Goal: Task Accomplishment & Management: Manage account settings

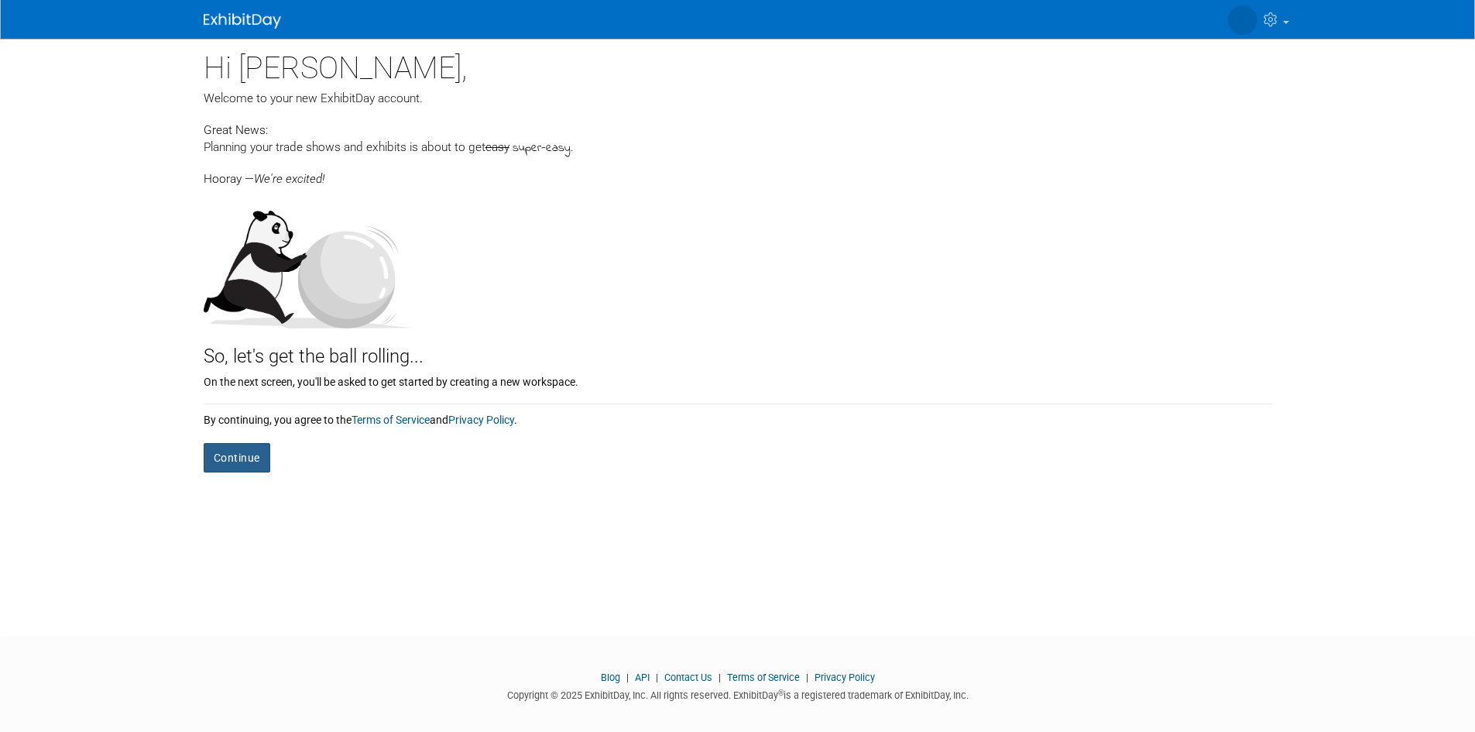
click at [236, 451] on button "Continue" at bounding box center [237, 457] width 67 height 29
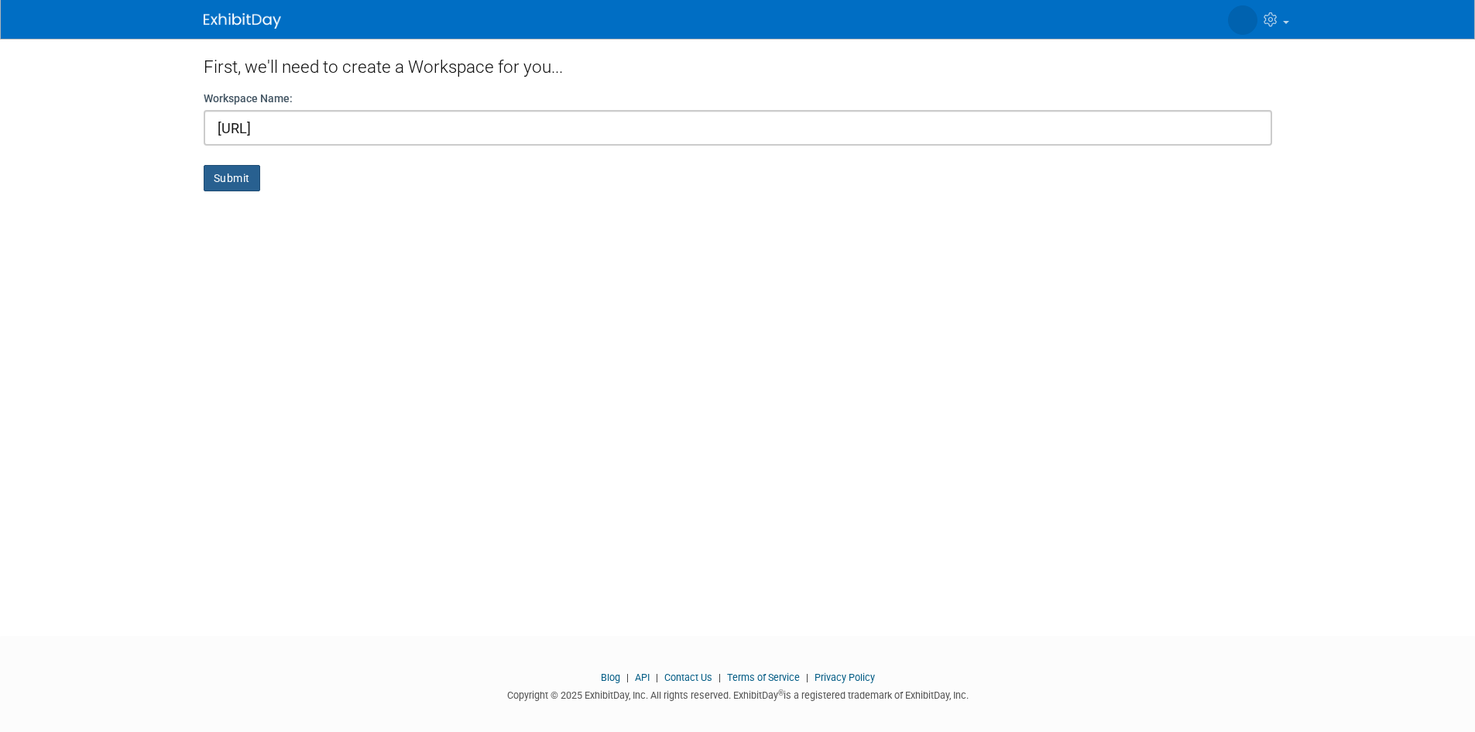
type input "[URL]"
click at [240, 184] on button "Submit" at bounding box center [232, 178] width 57 height 26
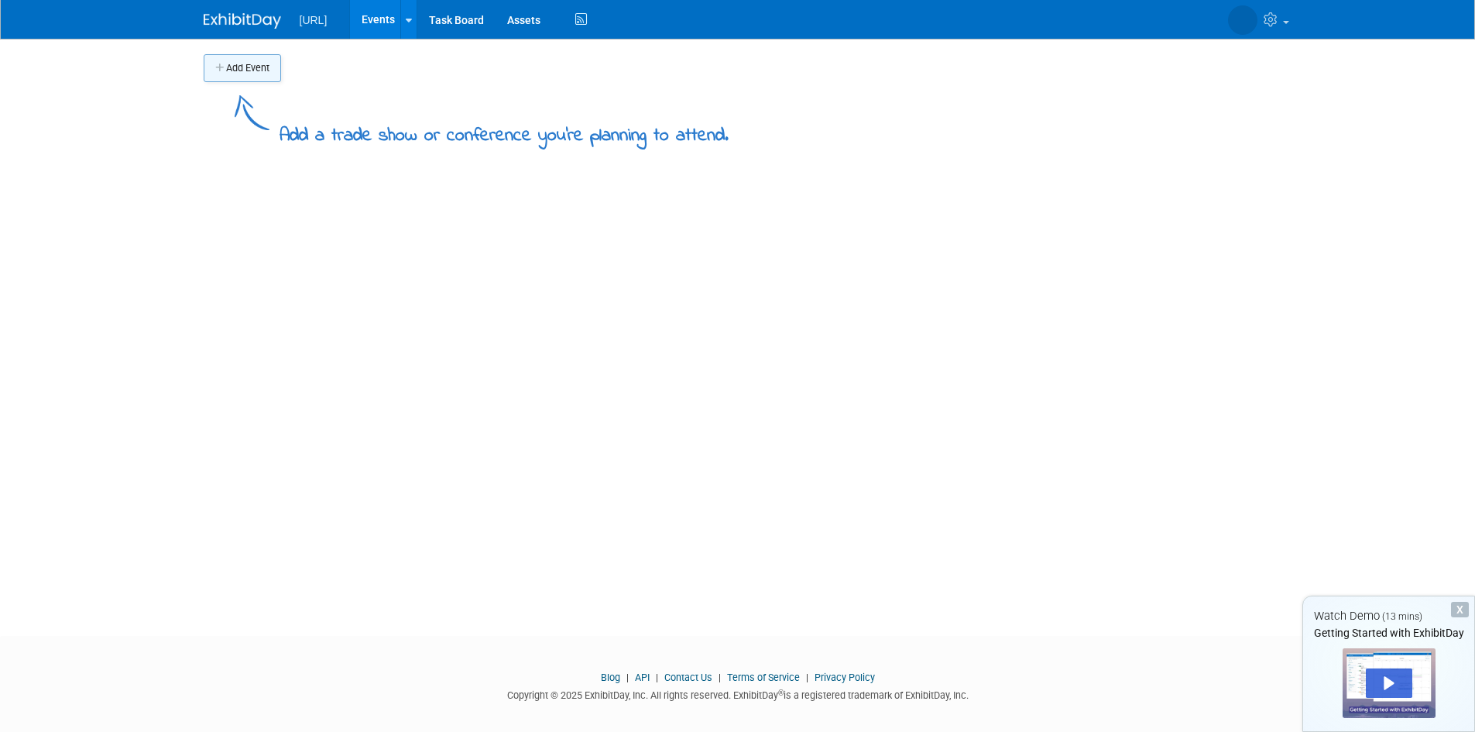
click at [230, 70] on button "Add Event" at bounding box center [242, 68] width 77 height 28
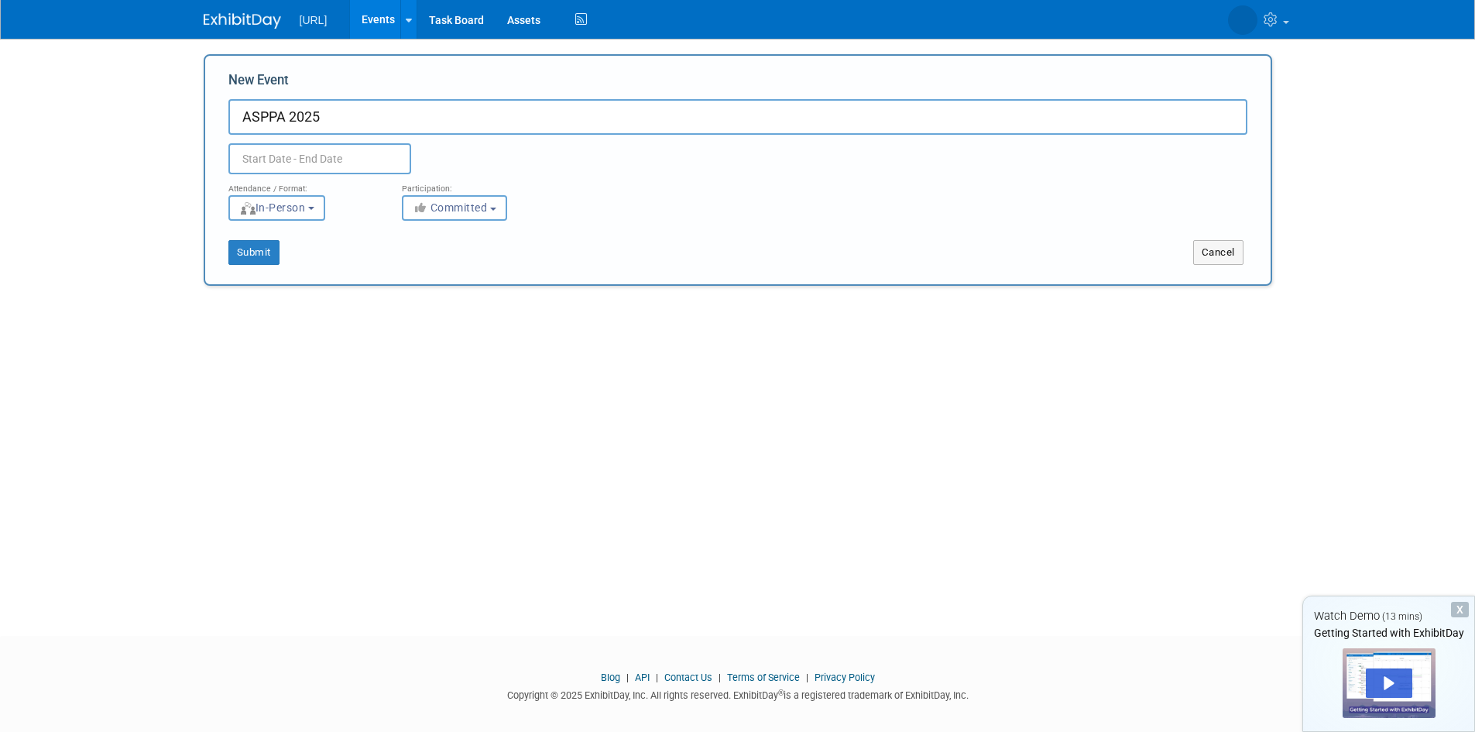
type input "ASPPA 2025"
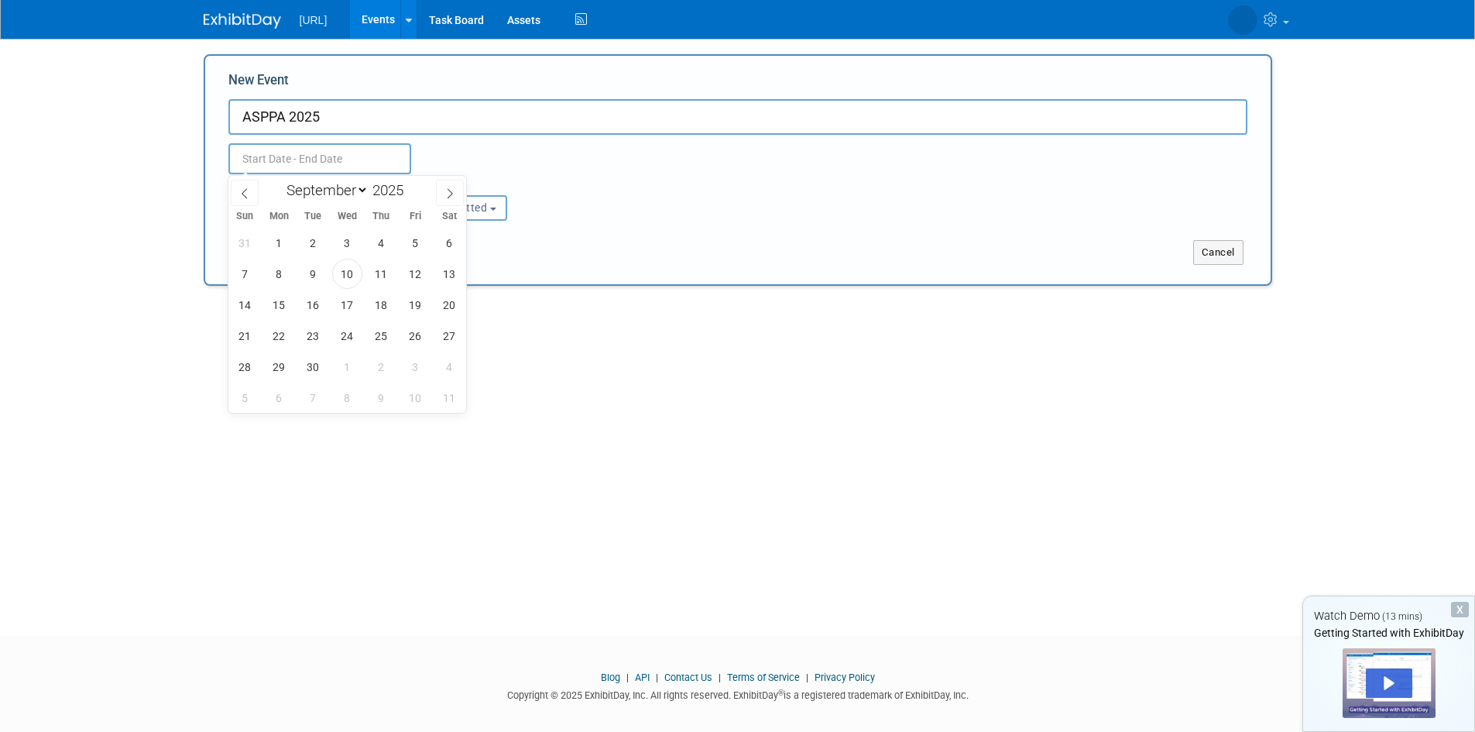
click at [252, 148] on input "text" at bounding box center [319, 158] width 183 height 31
click at [455, 190] on icon at bounding box center [450, 193] width 11 height 11
select select "9"
click at [449, 336] on span "25" at bounding box center [449, 336] width 30 height 30
click at [314, 369] on span "28" at bounding box center [313, 367] width 30 height 30
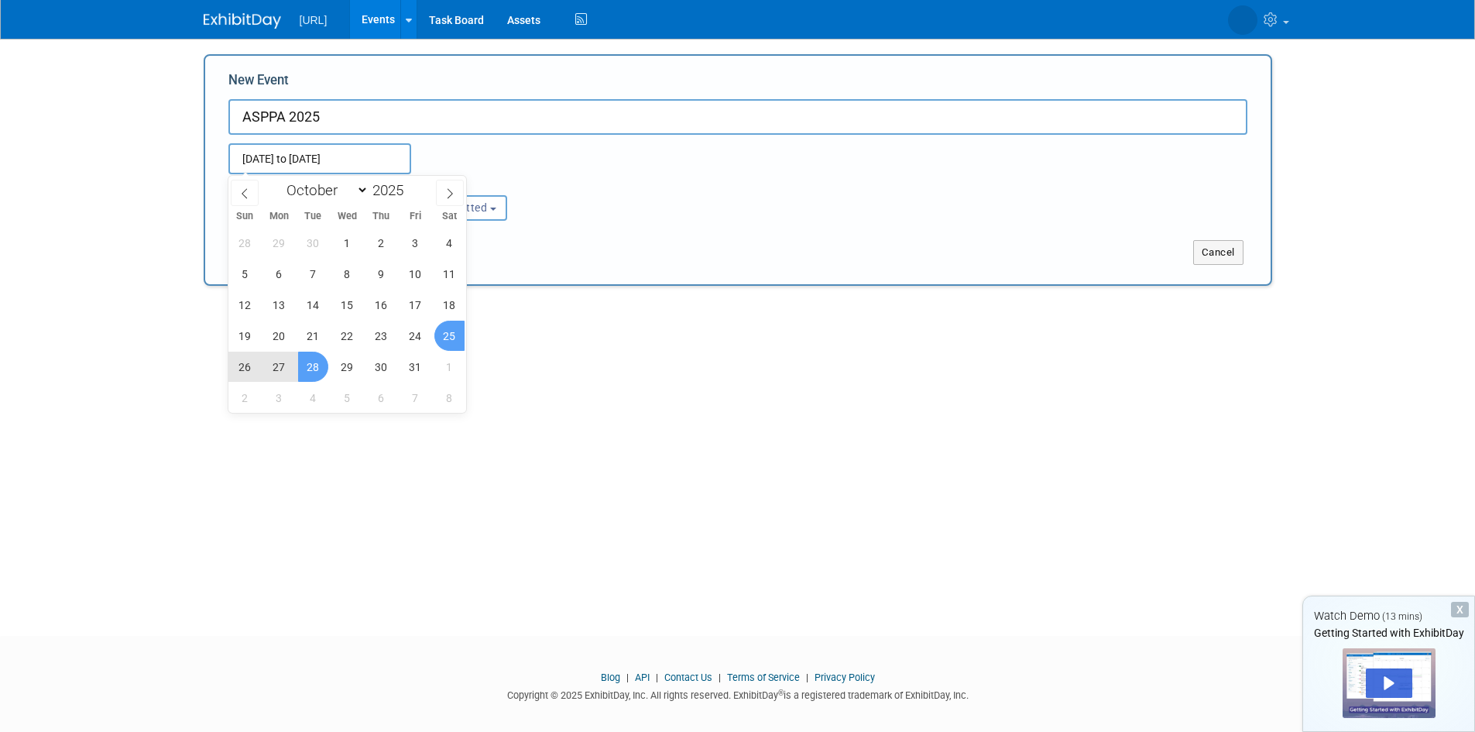
type input "[DATE] to [DATE]"
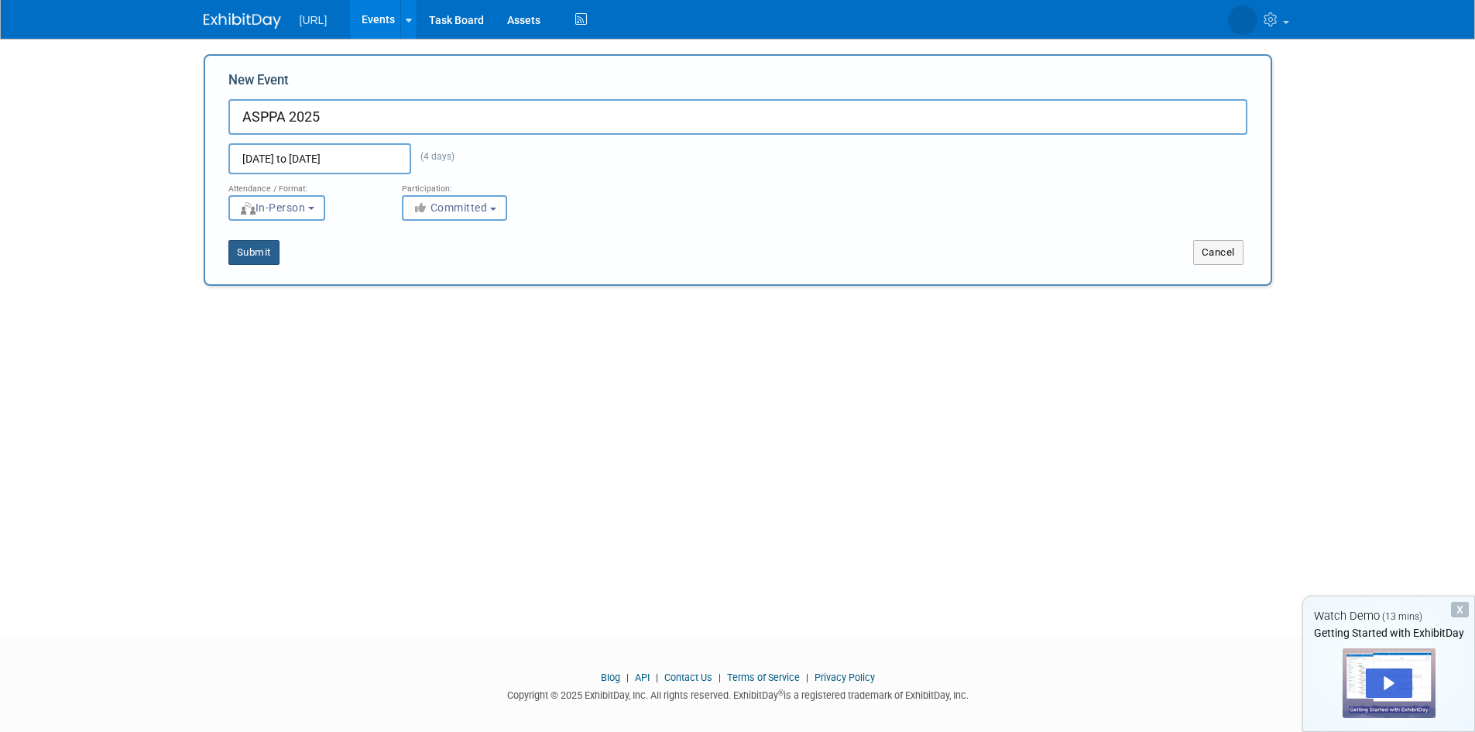
click at [243, 245] on button "Submit" at bounding box center [253, 252] width 51 height 25
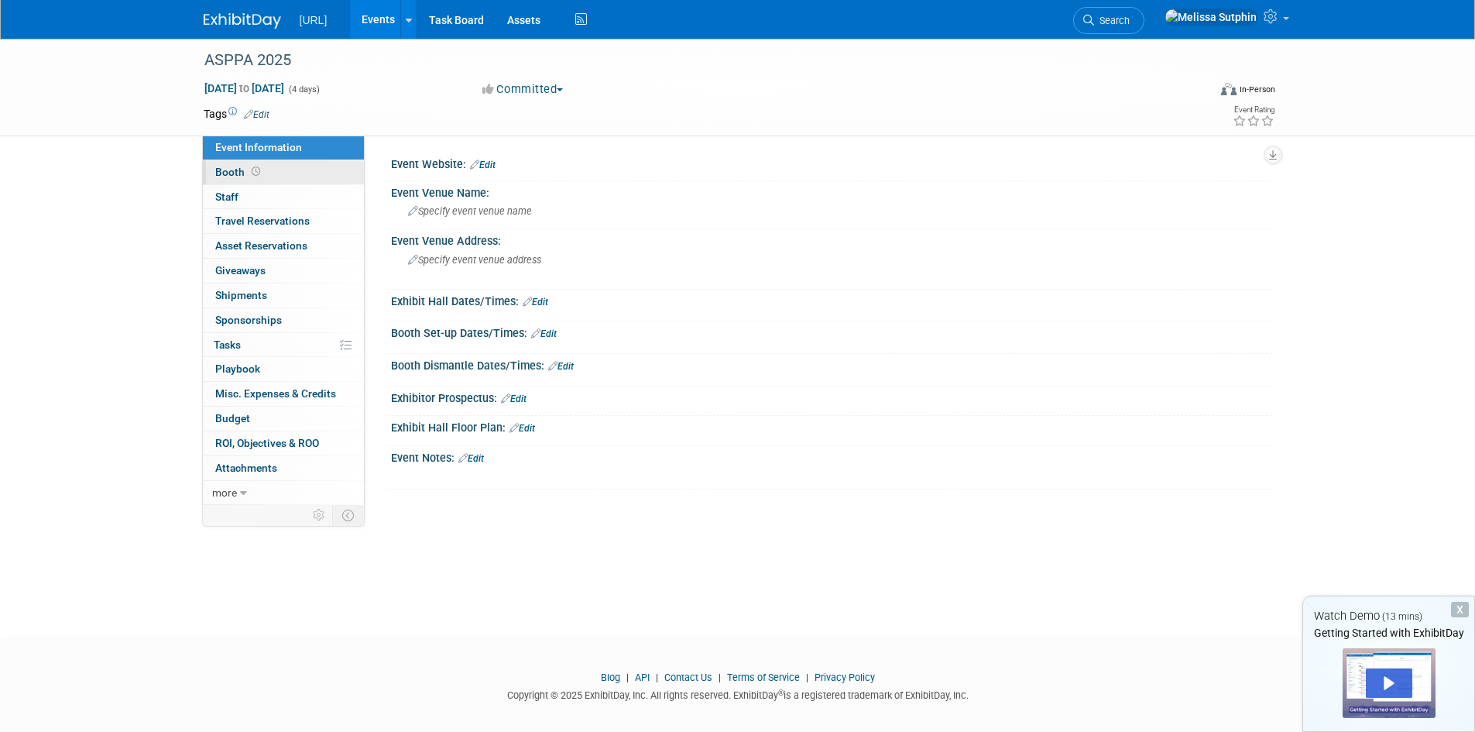
click at [233, 164] on link "Booth" at bounding box center [283, 172] width 161 height 24
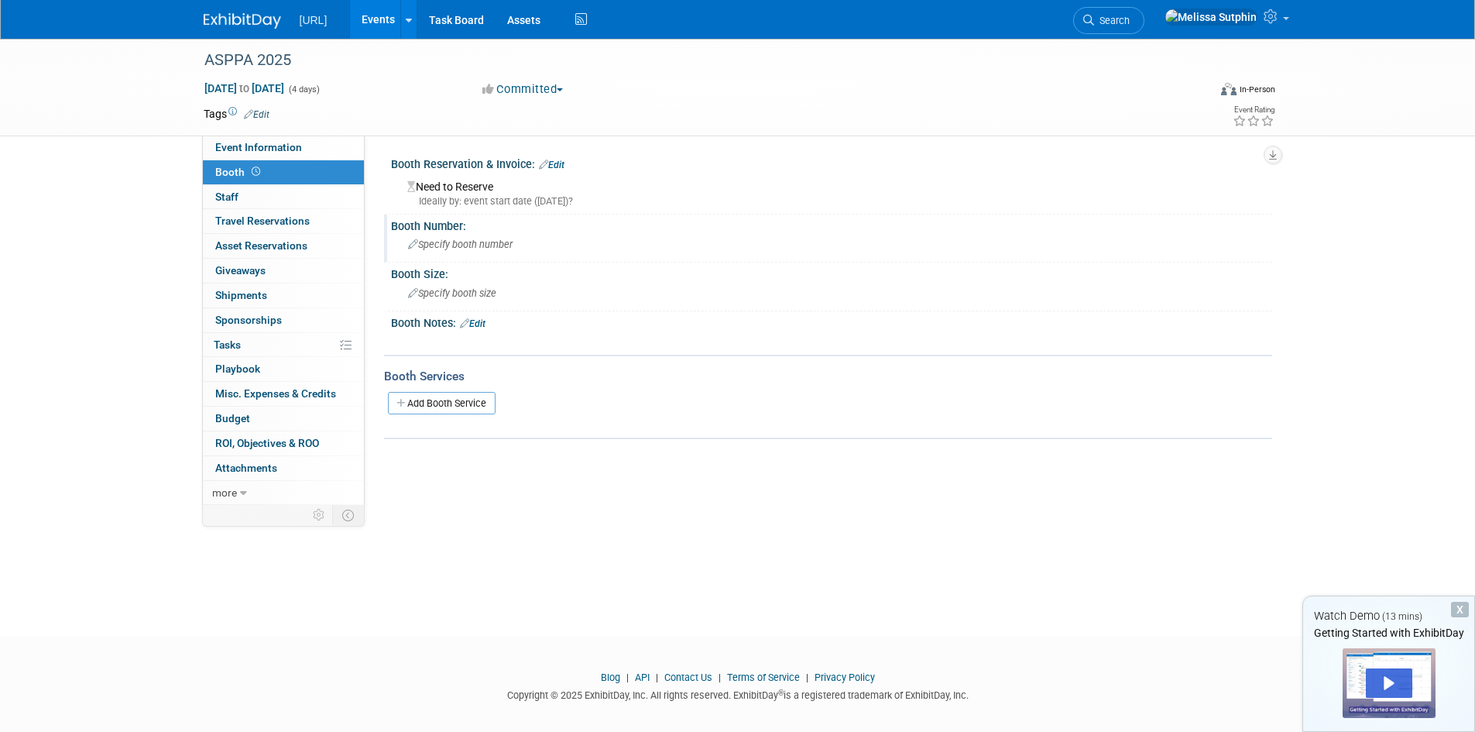
click at [453, 247] on span "Specify booth number" at bounding box center [460, 245] width 105 height 12
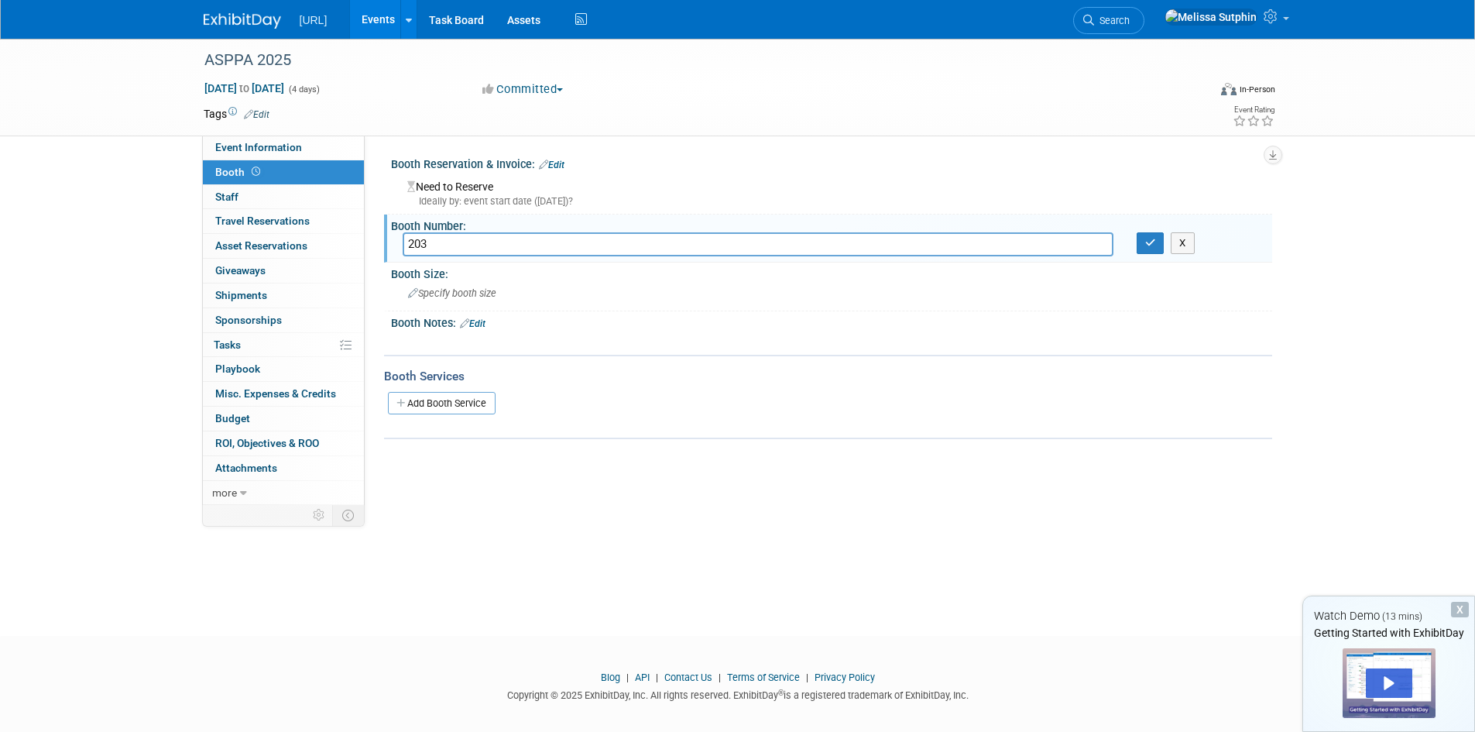
drag, startPoint x: 441, startPoint y: 246, endPoint x: 405, endPoint y: 245, distance: 35.7
click at [405, 245] on input "203" at bounding box center [758, 244] width 711 height 24
type input "403"
click at [432, 296] on span "Specify booth size" at bounding box center [452, 293] width 88 height 12
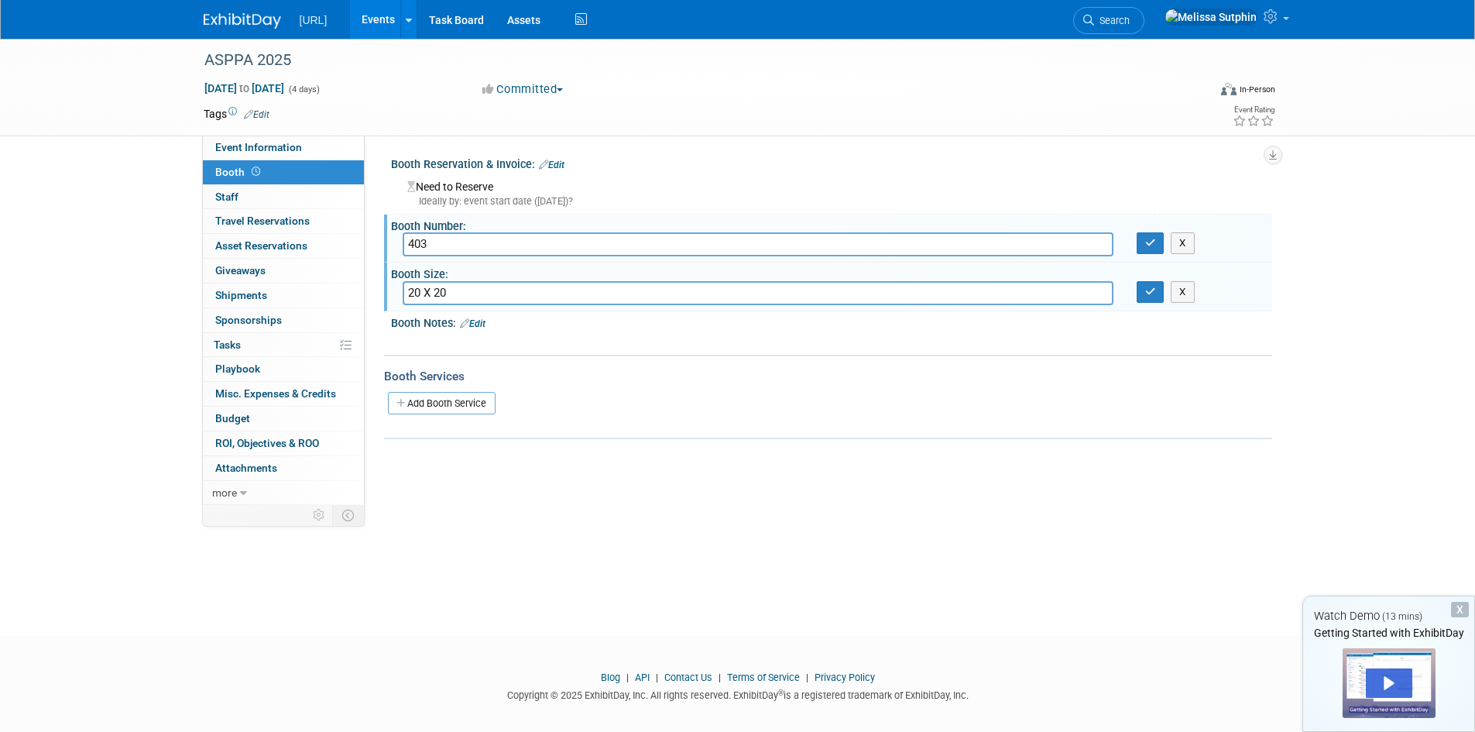
type input "20 X 20"
click at [537, 397] on div "Add Booth Service" at bounding box center [828, 402] width 888 height 23
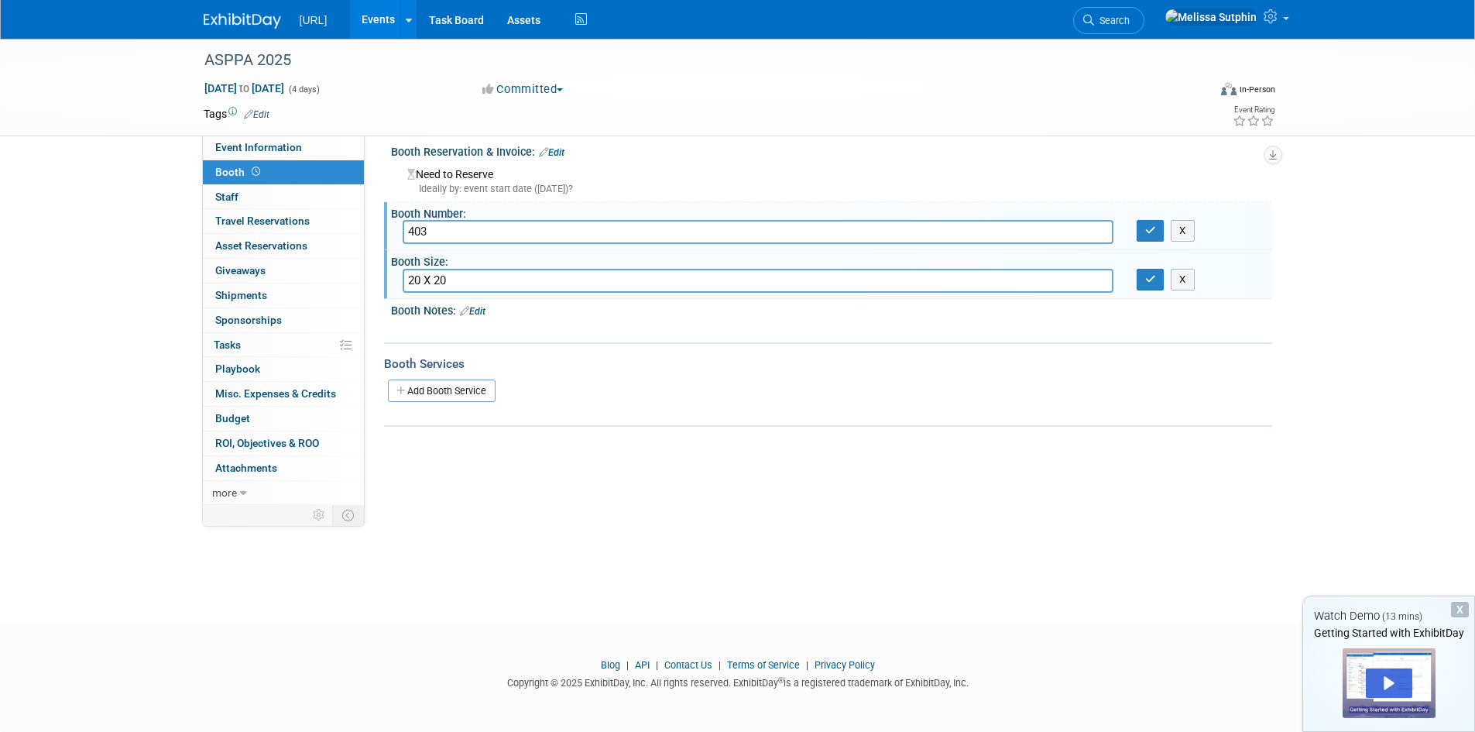
click at [714, 515] on div "ASPPA 2025 [DATE] to [DATE] (4 days) [DATE] to [DATE] Committed Committed Consi…" at bounding box center [737, 310] width 1475 height 569
click at [414, 307] on div "Booth Notes: Edit" at bounding box center [831, 309] width 881 height 20
click at [478, 314] on link "Edit" at bounding box center [473, 311] width 26 height 11
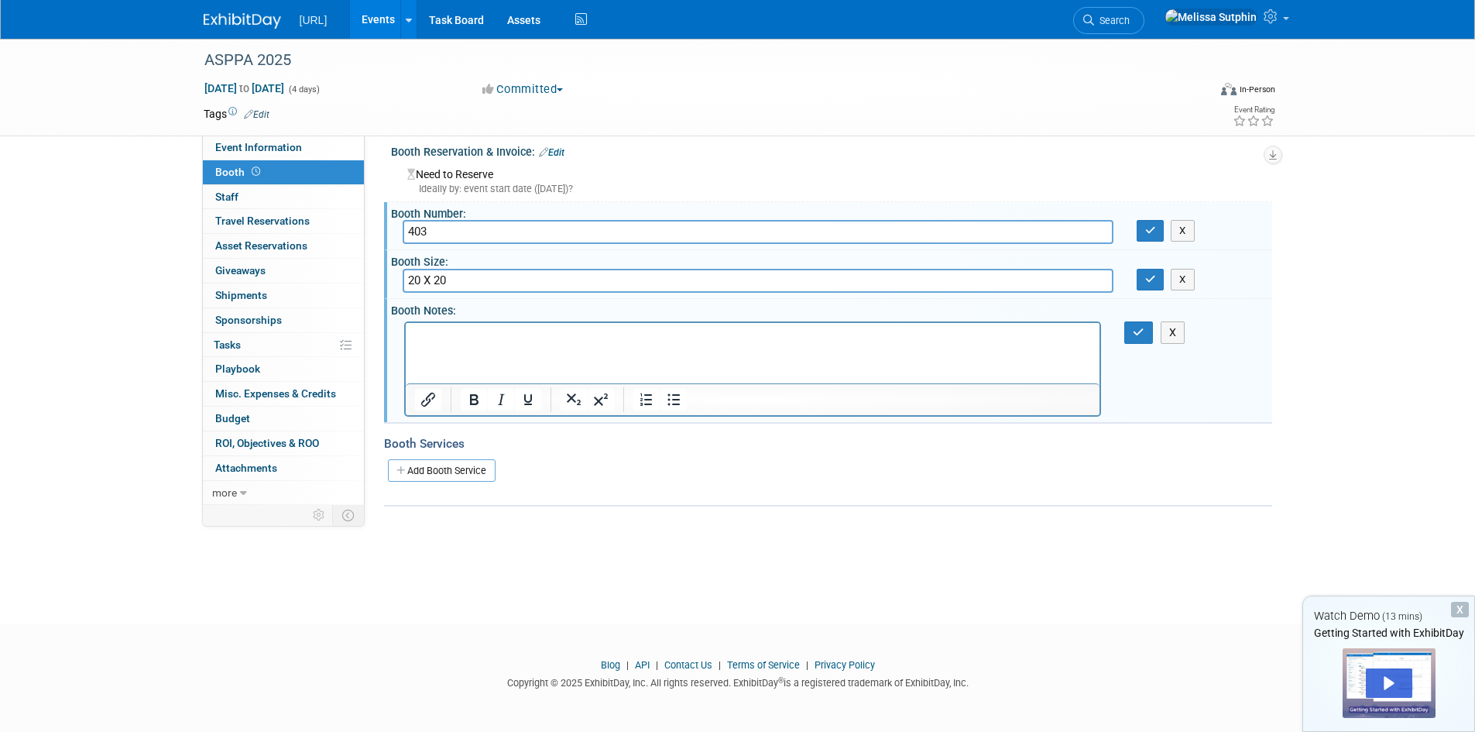
scroll to position [0, 0]
click at [445, 471] on link "Add Booth Service" at bounding box center [442, 470] width 108 height 22
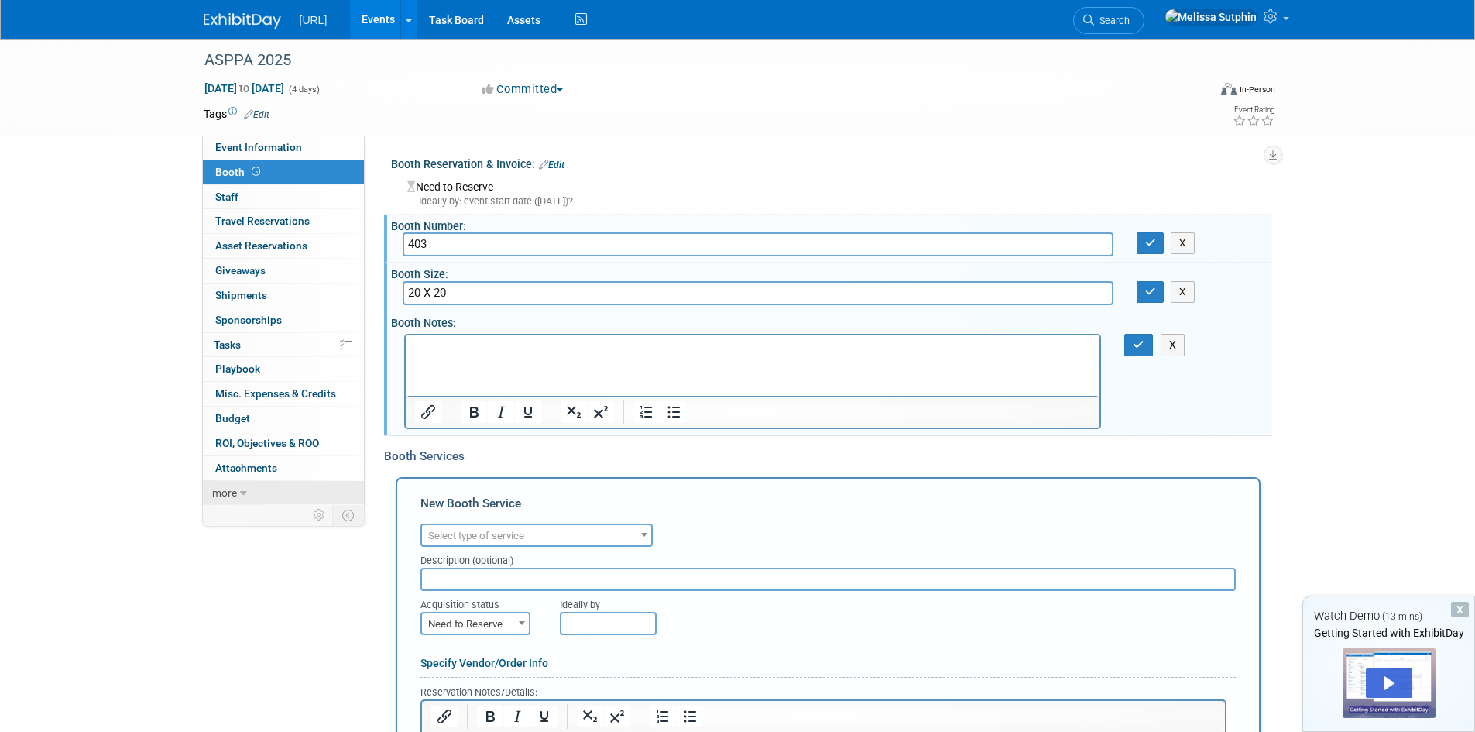
click at [237, 492] on link "more" at bounding box center [283, 493] width 161 height 24
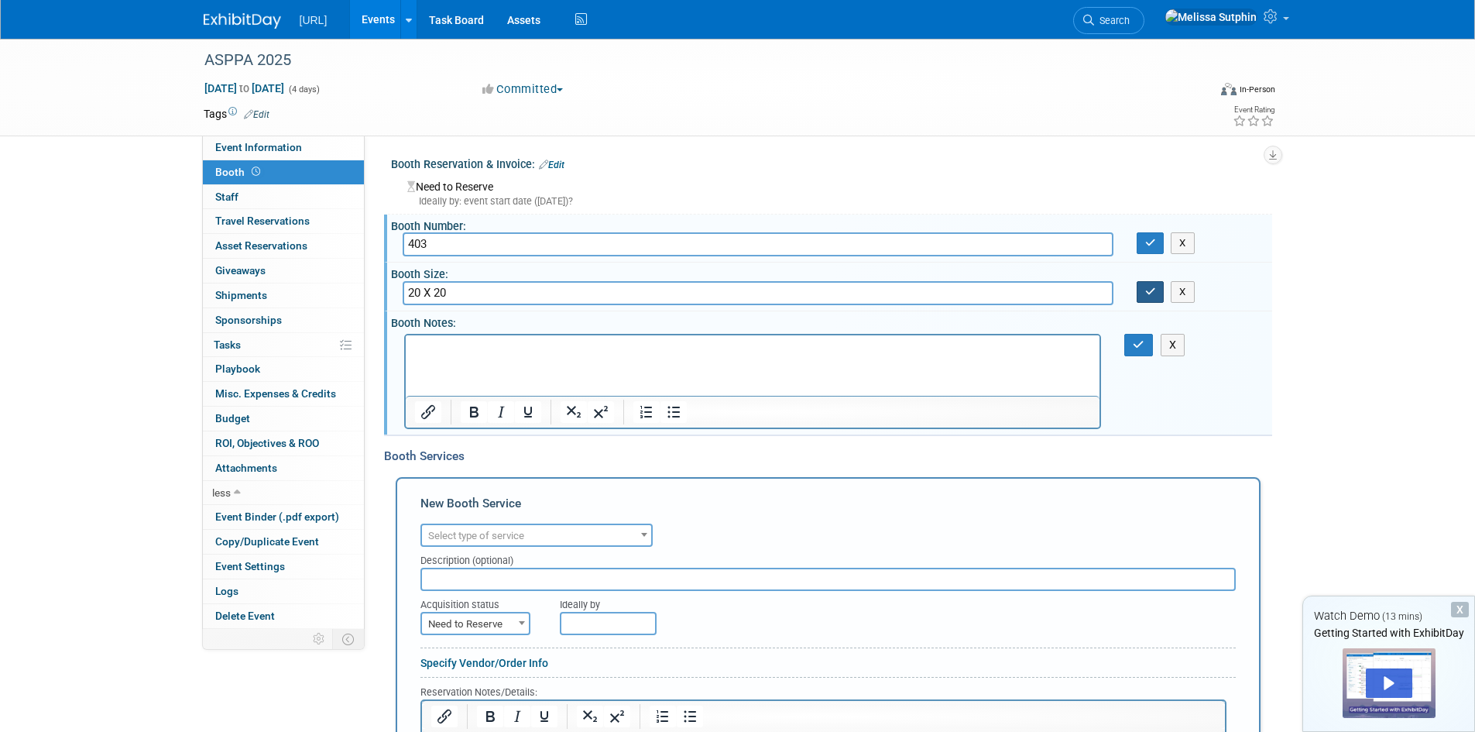
click at [1155, 287] on icon "button" at bounding box center [1150, 292] width 11 height 10
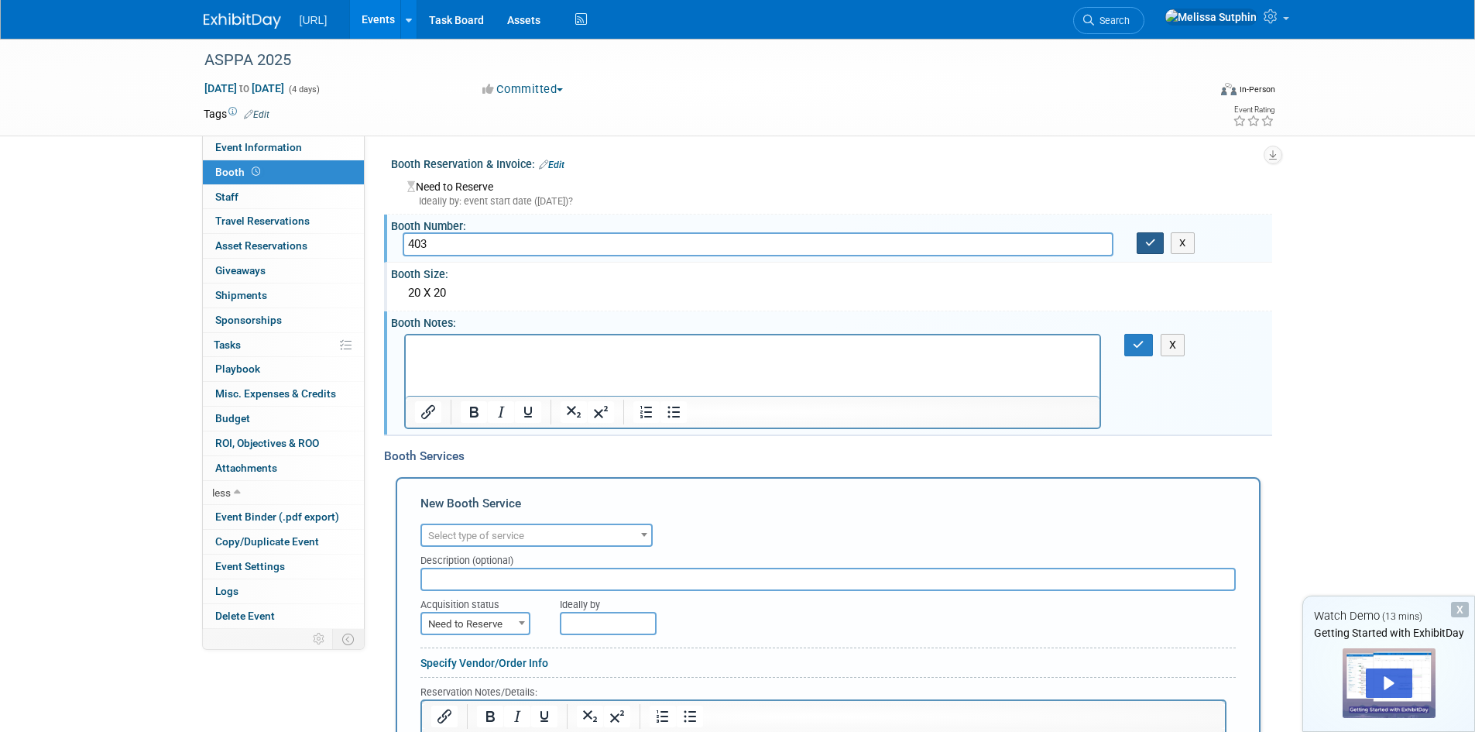
click at [1155, 244] on icon "button" at bounding box center [1150, 243] width 11 height 10
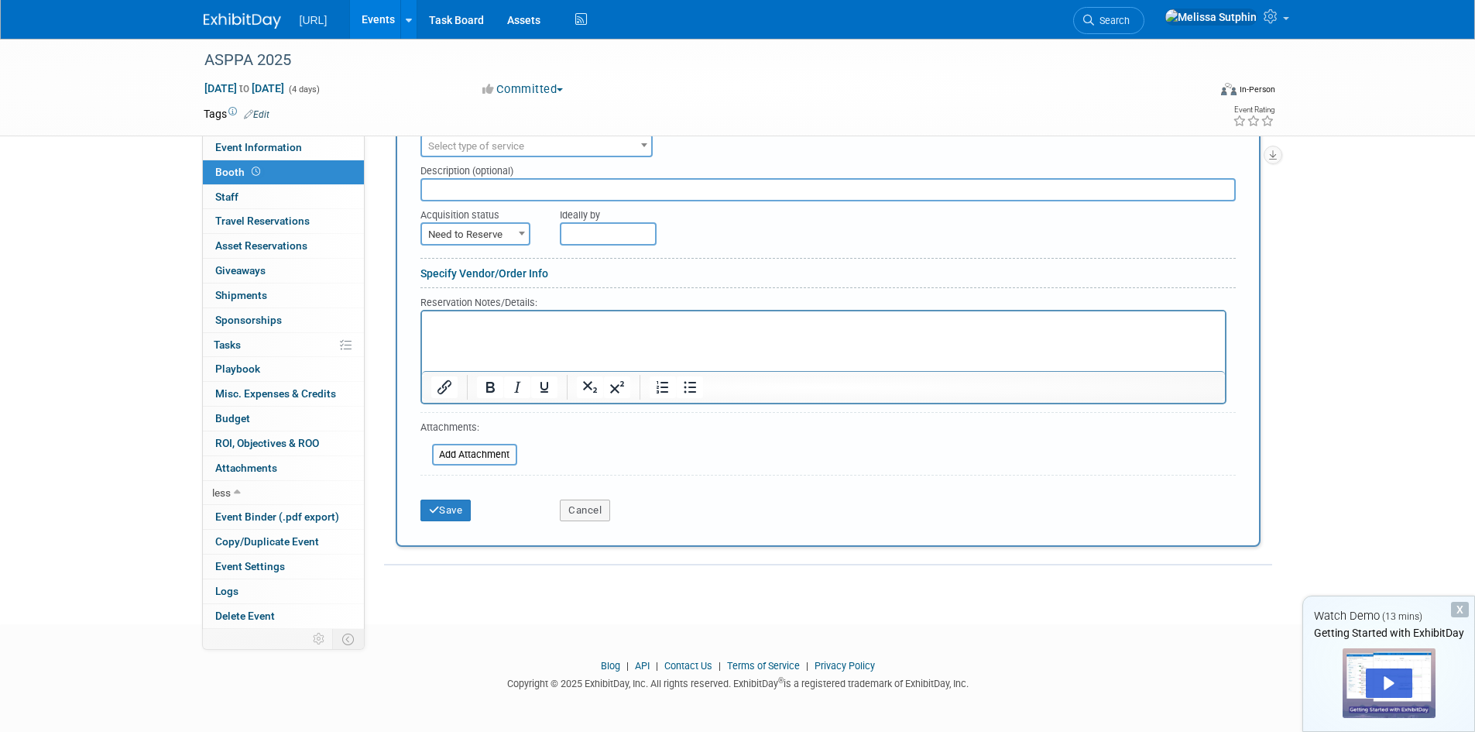
scroll to position [390, 0]
click at [588, 506] on button "Cancel" at bounding box center [585, 510] width 50 height 22
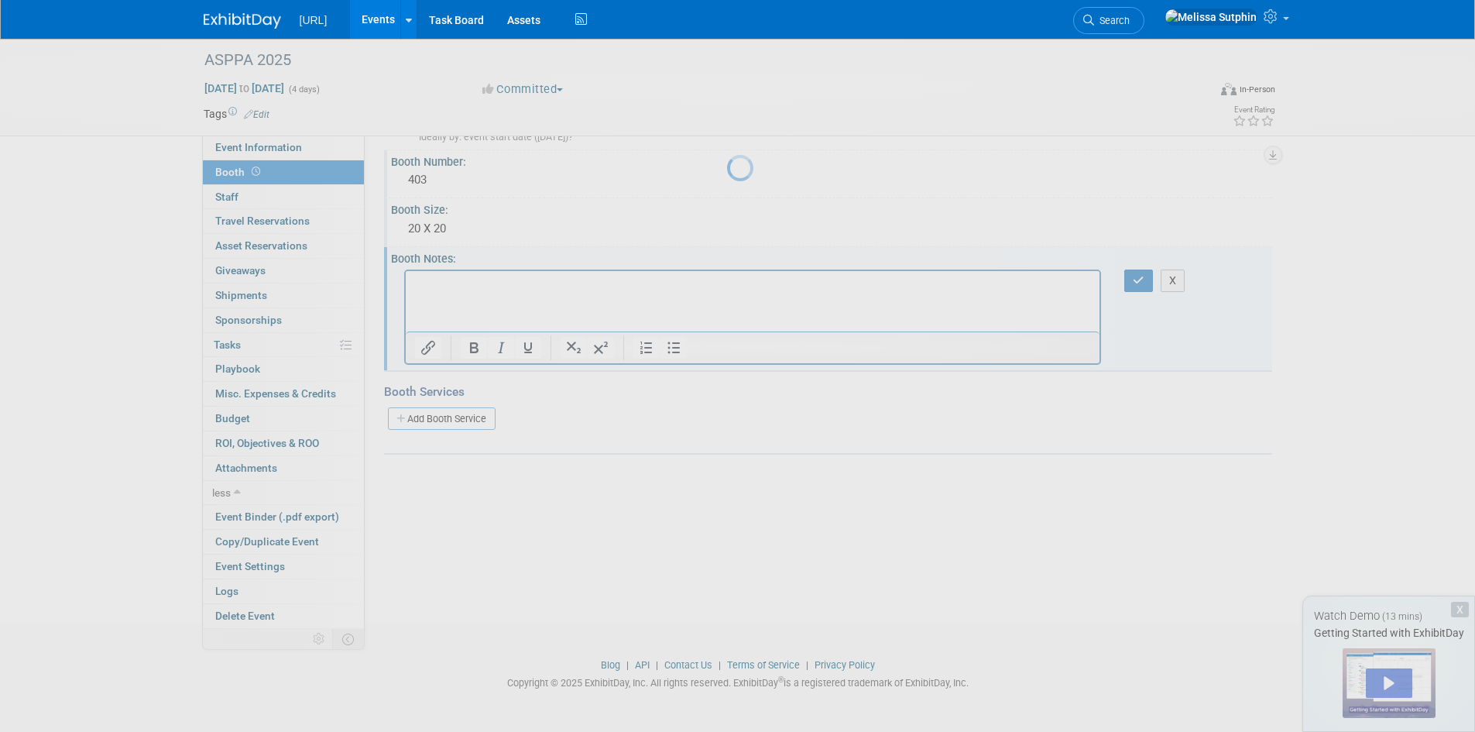
scroll to position [64, 0]
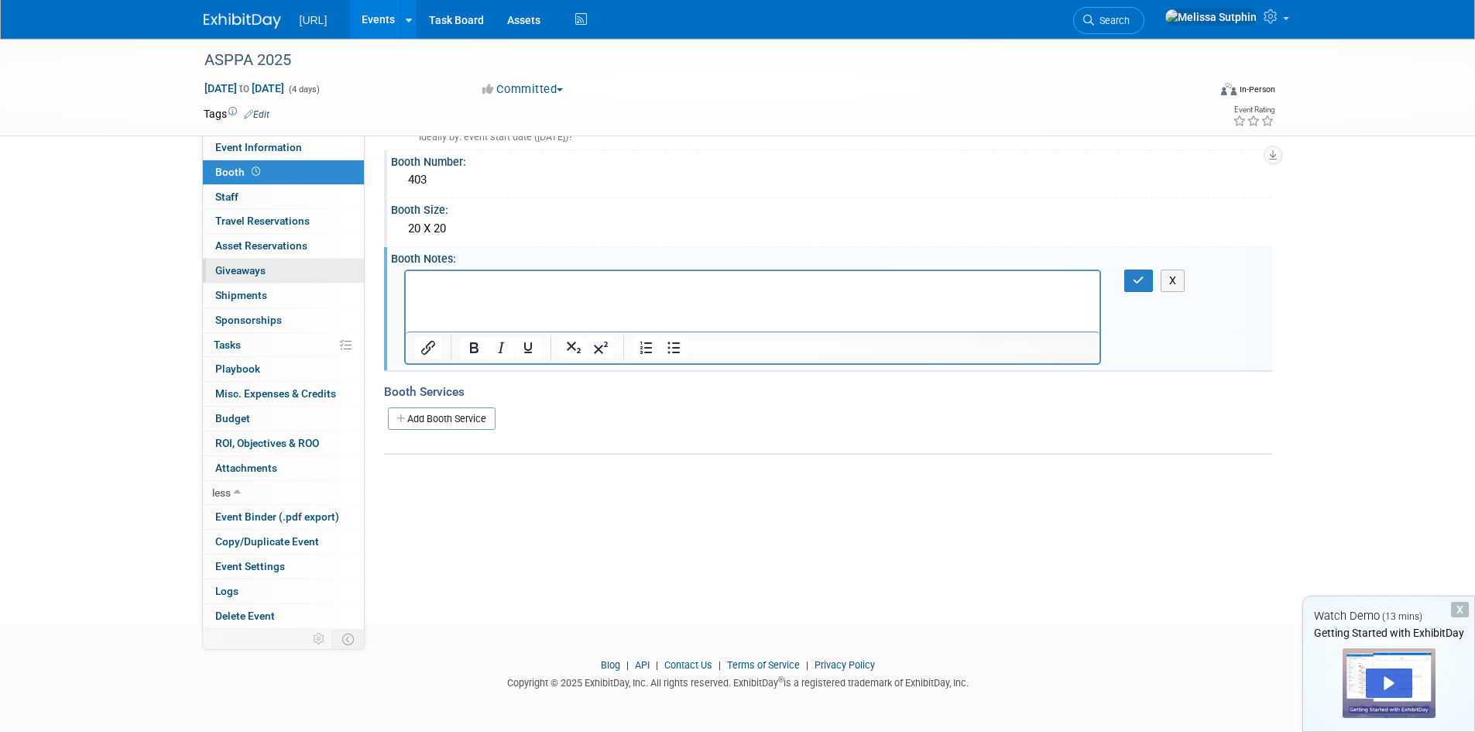
click at [242, 270] on span "Giveaways 0" at bounding box center [240, 270] width 50 height 12
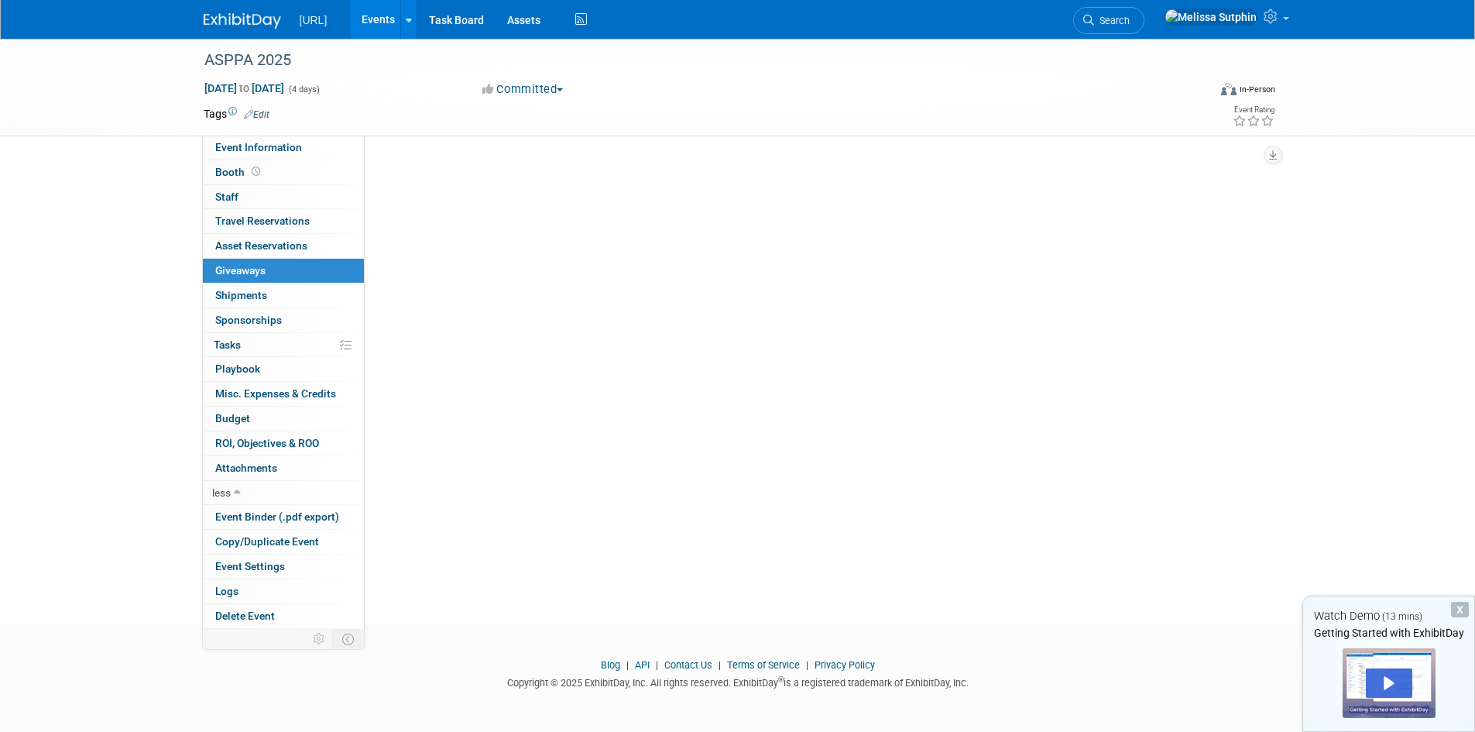
scroll to position [0, 0]
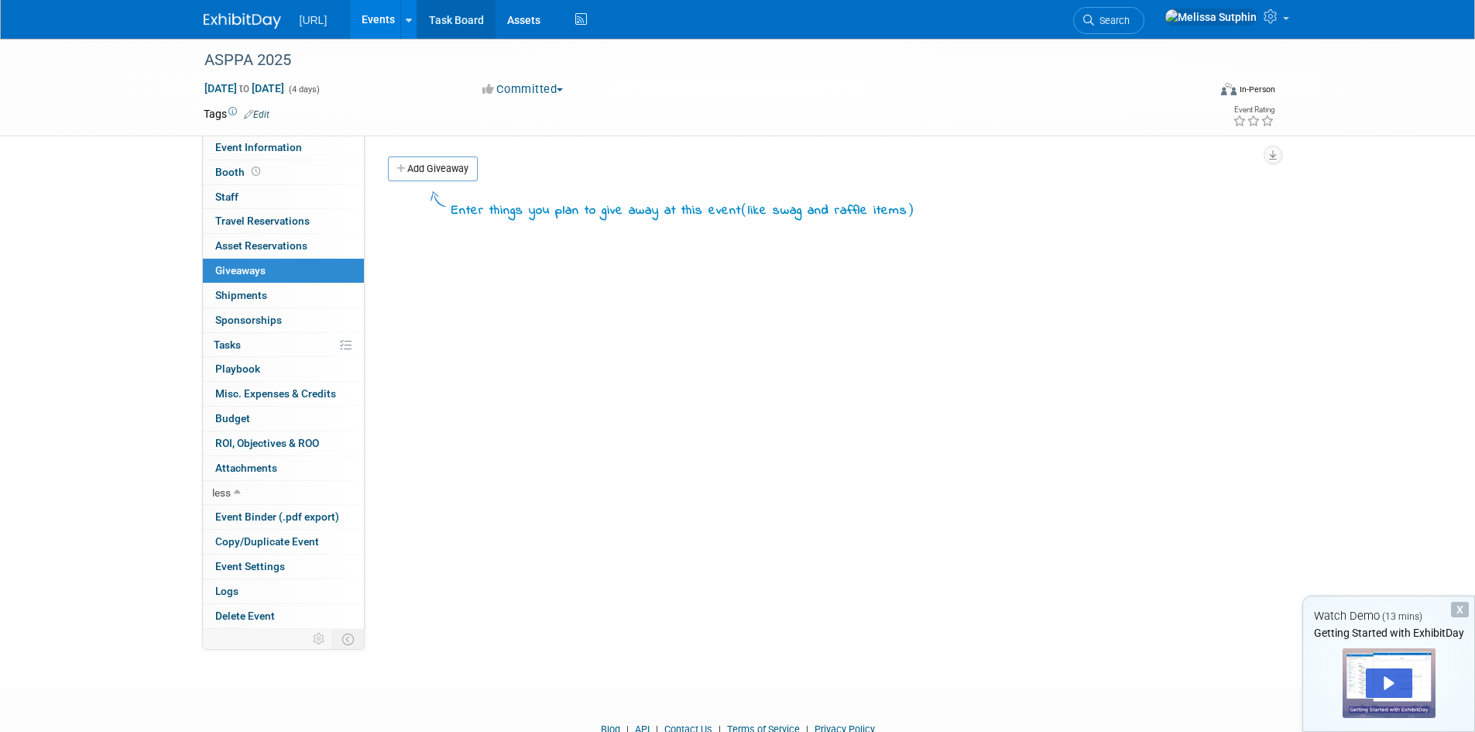
click at [476, 17] on link "Task Board" at bounding box center [456, 19] width 78 height 39
